Goal: Task Accomplishment & Management: Manage account settings

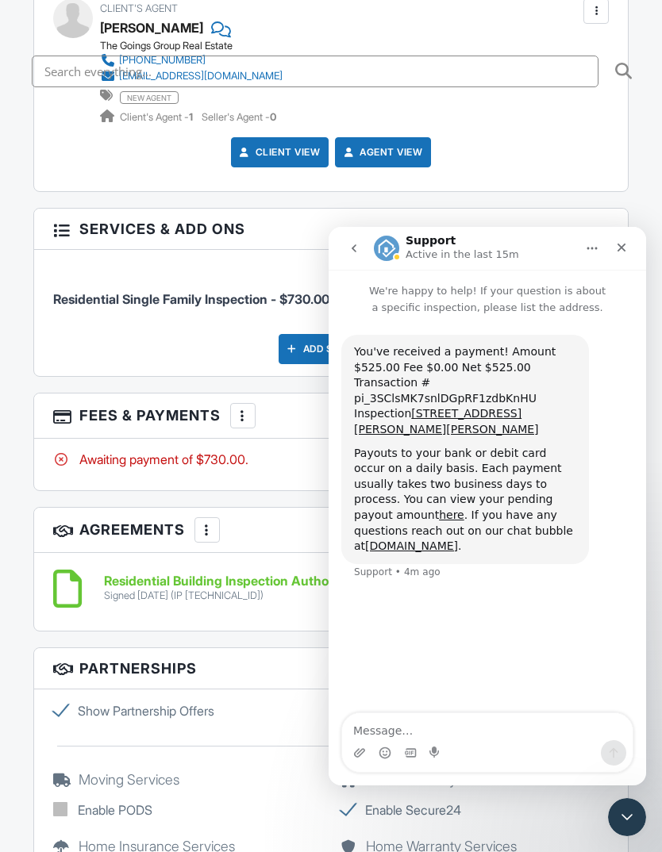
click at [616, 245] on icon "Close" at bounding box center [621, 247] width 13 height 13
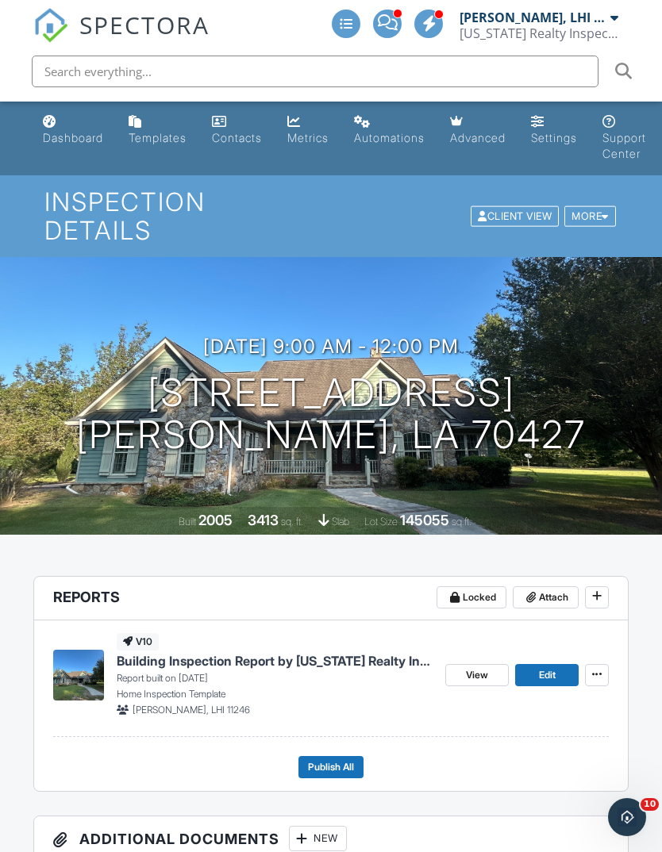
click at [187, 652] on span "Building Inspection Report by Louisiana Realty Inspections, LLC" at bounding box center [275, 660] width 317 height 17
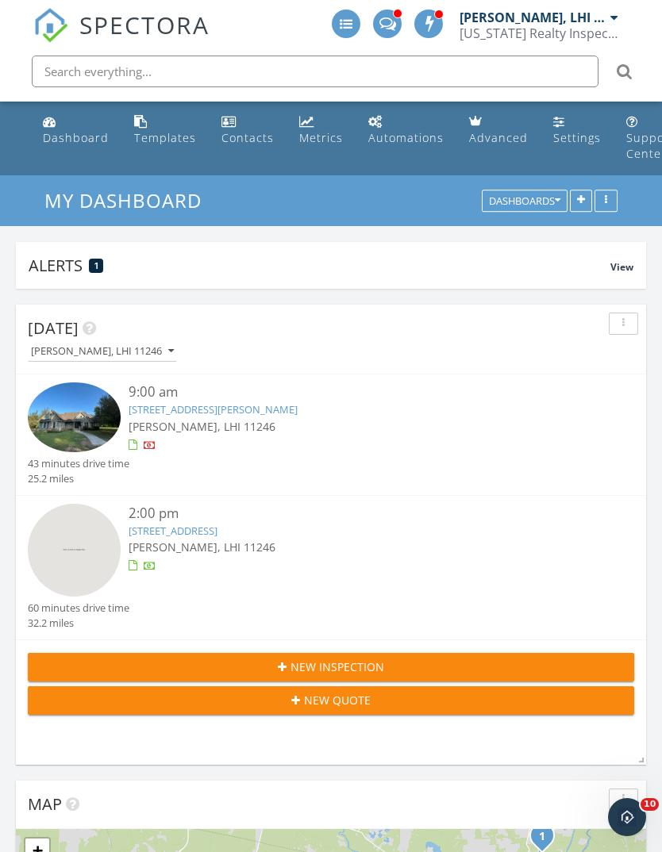
click at [178, 410] on link "11125 Hwy 21 S, Bogalusa, LA 70427" at bounding box center [213, 409] width 169 height 14
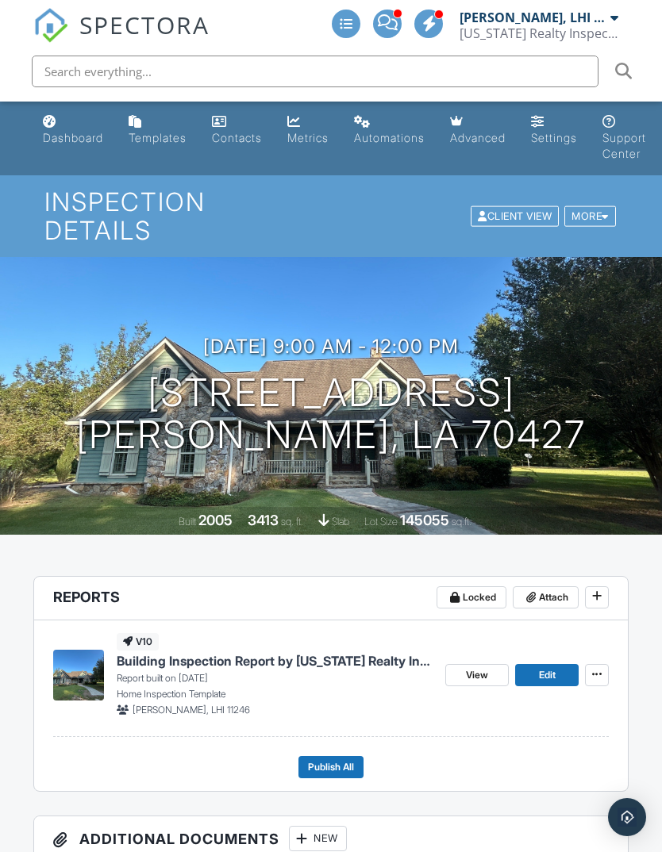
click at [197, 652] on span "Building Inspection Report by [US_STATE] Realty Inspections, LLC" at bounding box center [275, 660] width 317 height 17
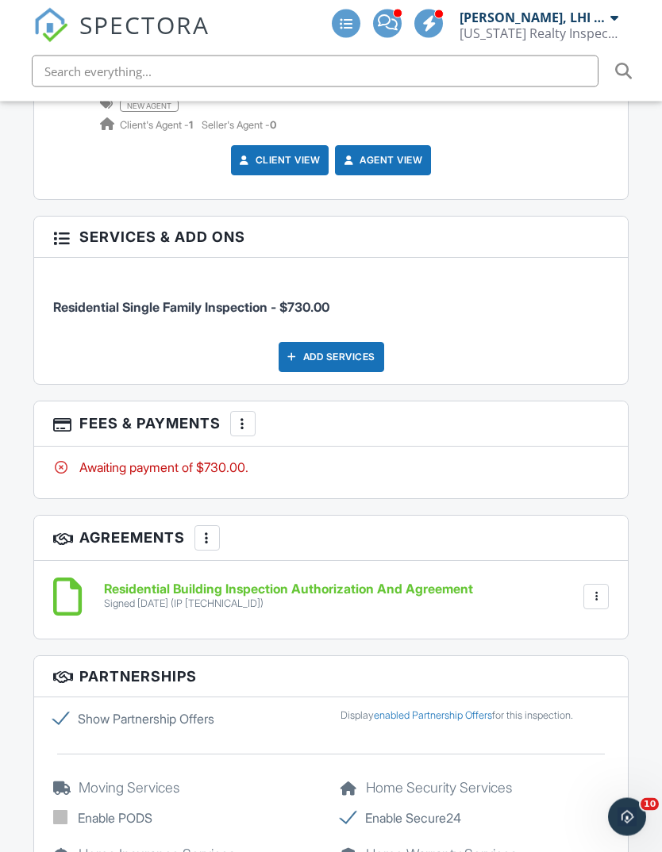
click at [240, 416] on div at bounding box center [243, 424] width 16 height 16
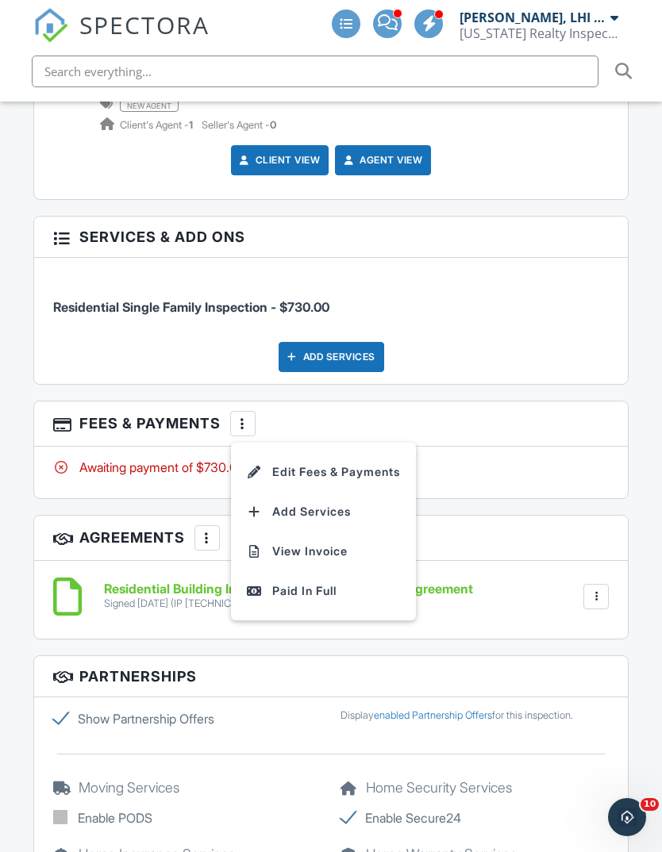
click at [286, 581] on div "Paid In Full" at bounding box center [323, 590] width 153 height 19
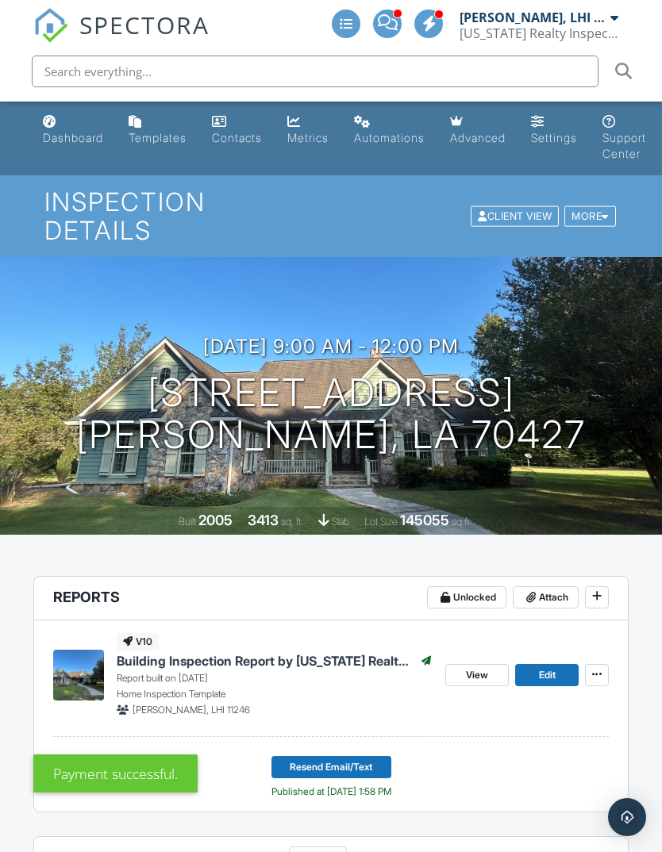
click at [73, 140] on div "Dashboard" at bounding box center [73, 137] width 60 height 13
